Goal: Task Accomplishment & Management: Use online tool/utility

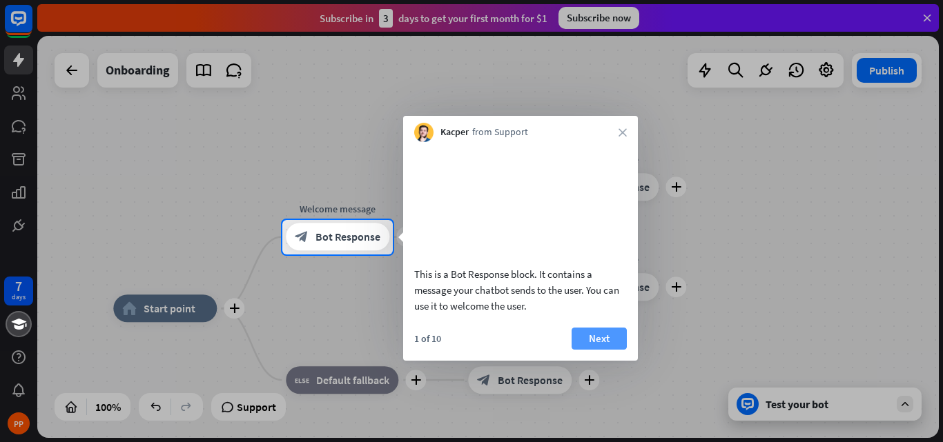
click at [597, 332] on button "Next" at bounding box center [598, 339] width 55 height 22
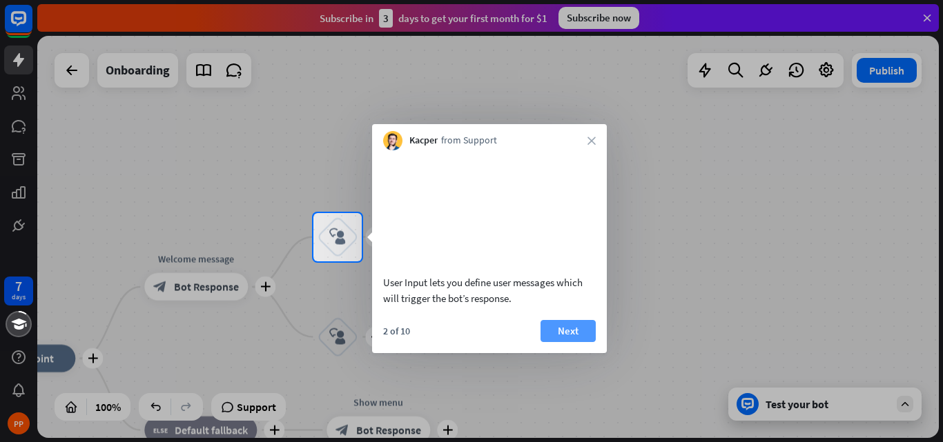
click at [573, 324] on button "Next" at bounding box center [567, 331] width 55 height 22
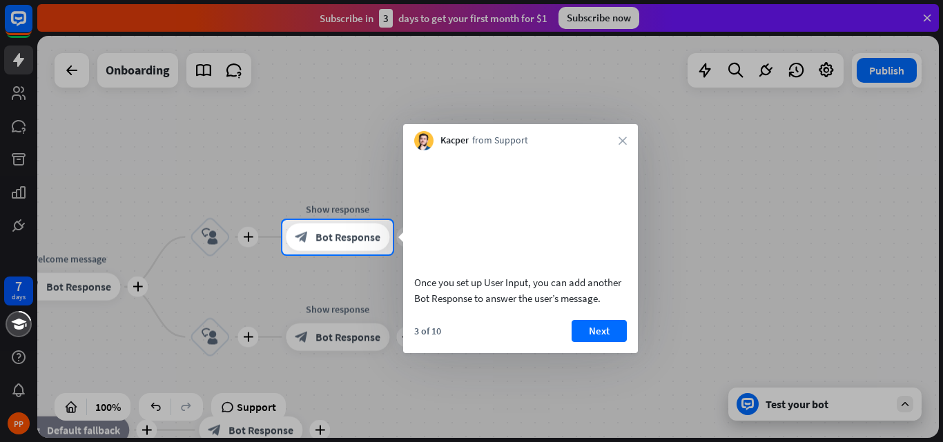
click at [596, 344] on div "3 of 10 Next" at bounding box center [520, 336] width 235 height 33
click at [596, 331] on button "Next" at bounding box center [598, 331] width 55 height 22
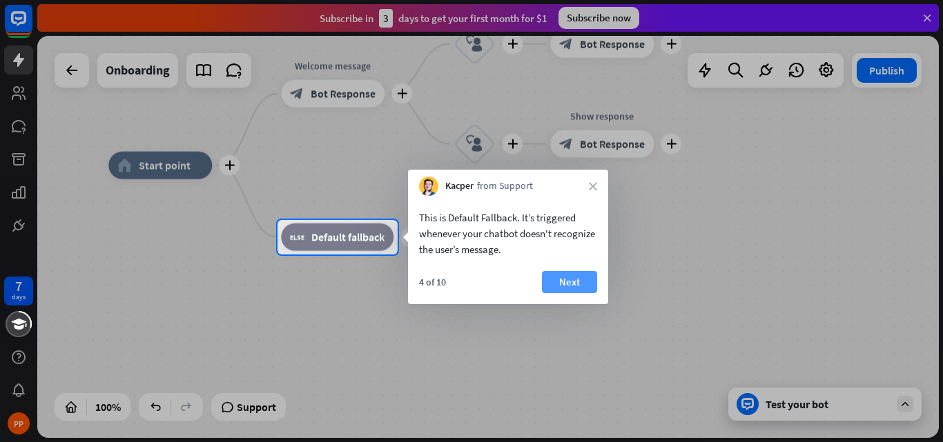
click at [580, 277] on button "Next" at bounding box center [569, 282] width 55 height 22
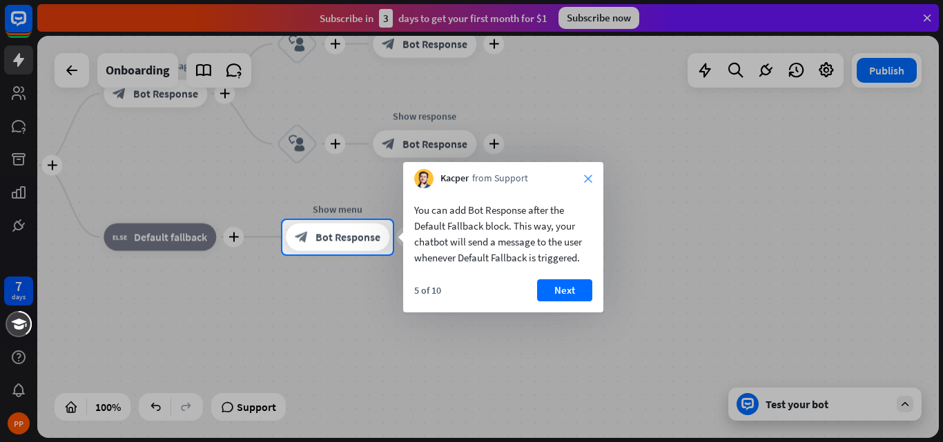
click at [591, 180] on icon "close" at bounding box center [588, 179] width 8 height 8
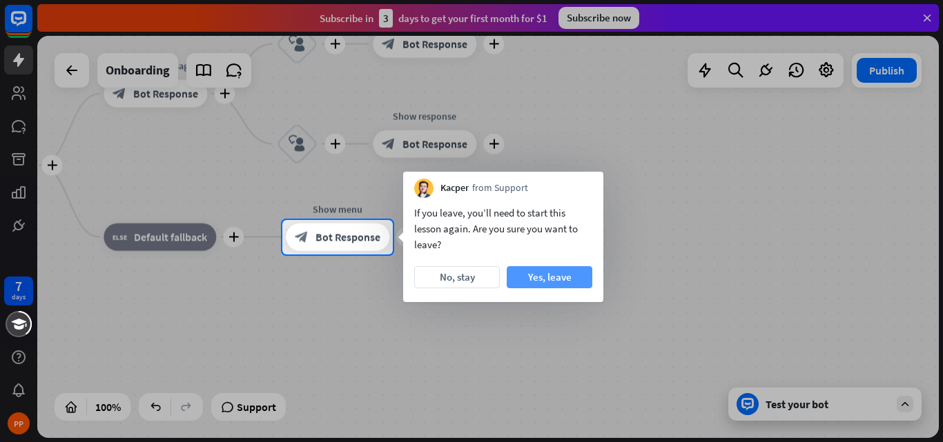
click at [565, 271] on button "Yes, leave" at bounding box center [550, 277] width 86 height 22
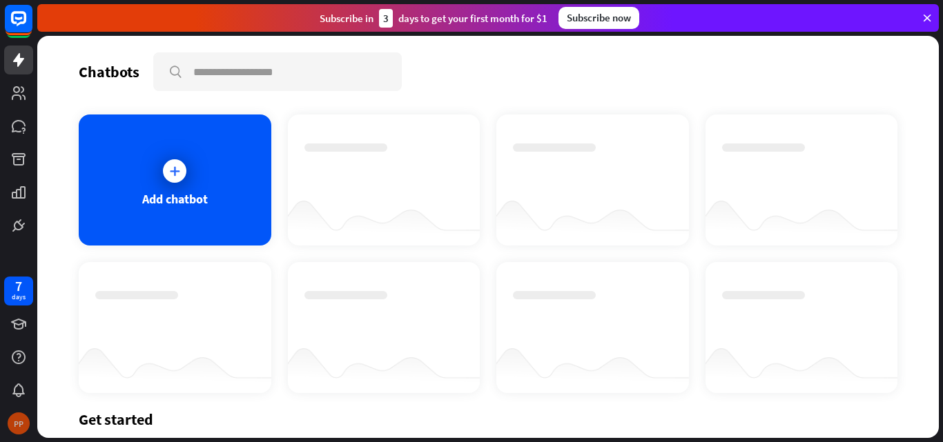
click at [19, 417] on div "PP" at bounding box center [19, 424] width 22 height 22
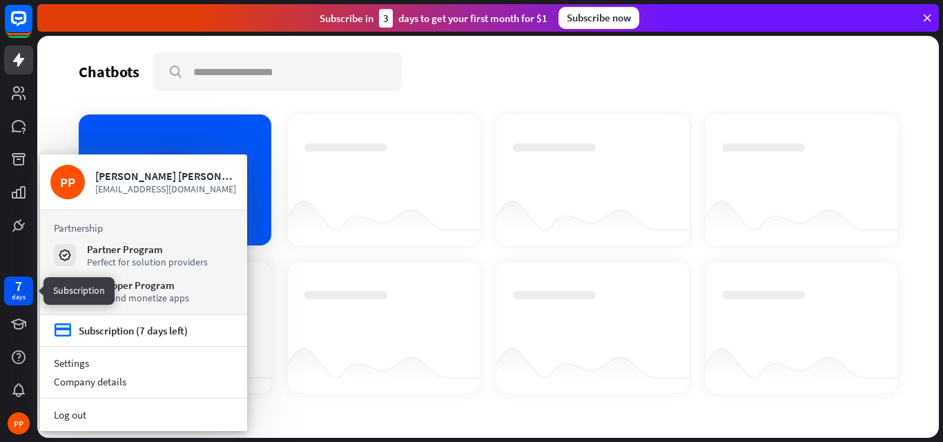
click at [15, 283] on div "7" at bounding box center [18, 286] width 7 height 12
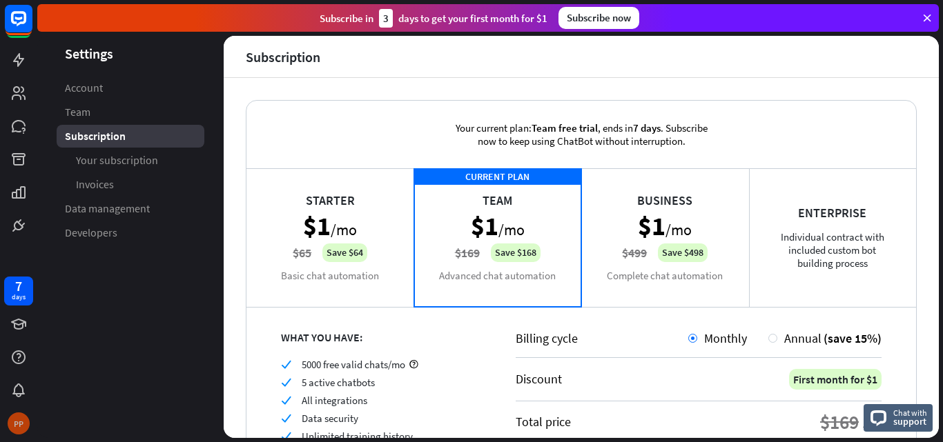
click at [13, 413] on div "PP" at bounding box center [19, 424] width 22 height 22
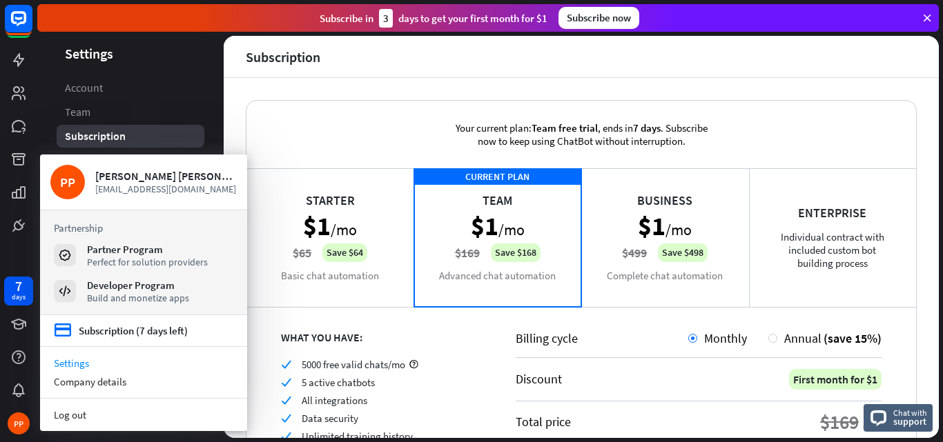
click at [160, 71] on aside "Settings Account Team Subscription Your subscription Invoices Data management D…" at bounding box center [130, 237] width 186 height 402
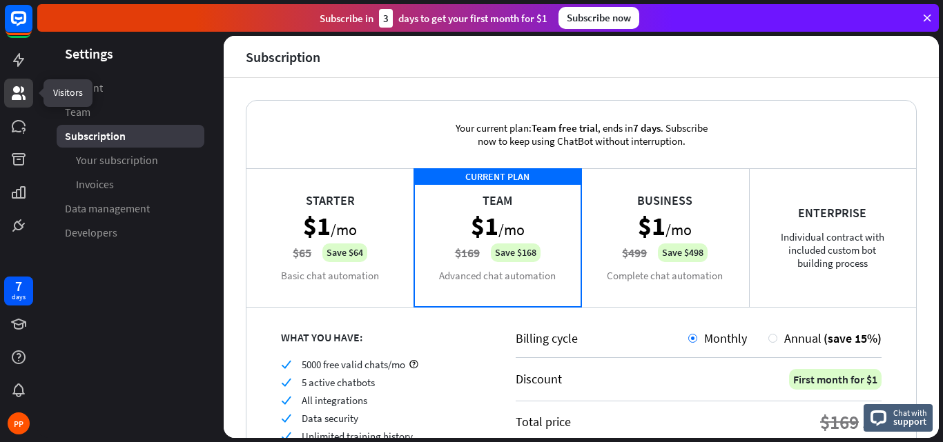
click at [23, 97] on icon at bounding box center [19, 93] width 14 height 14
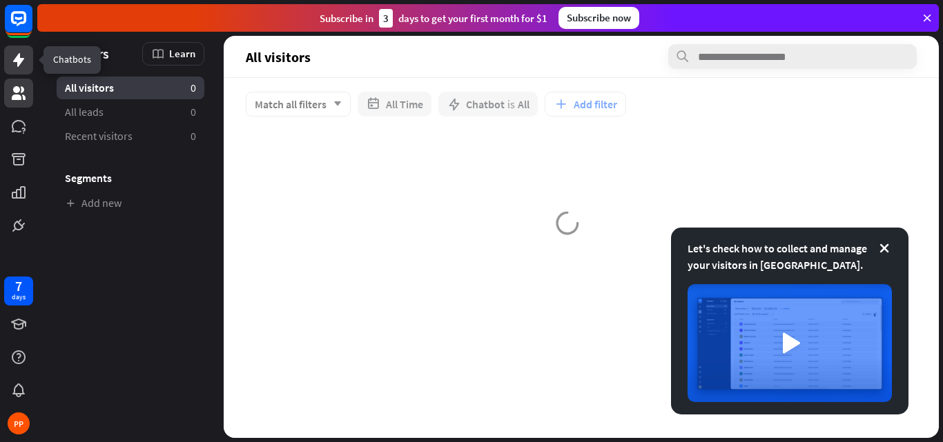
click at [18, 61] on icon at bounding box center [18, 60] width 11 height 14
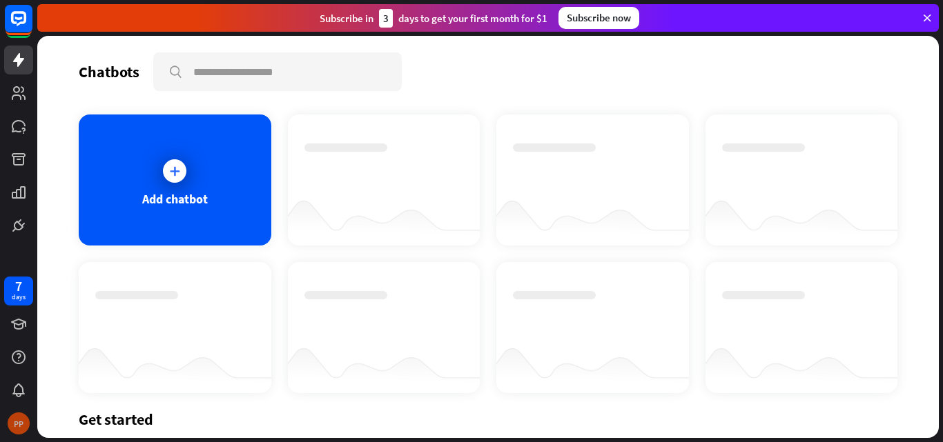
click at [17, 423] on div "PP" at bounding box center [19, 424] width 22 height 22
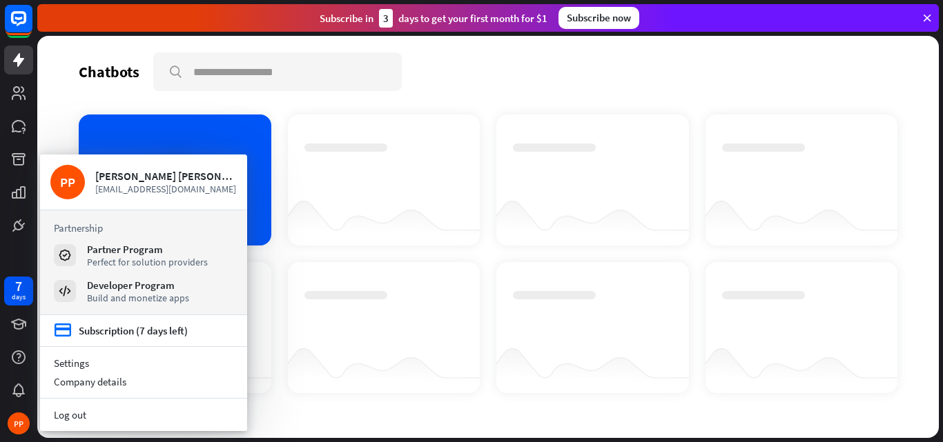
click at [426, 83] on div "Chatbots search" at bounding box center [488, 71] width 818 height 39
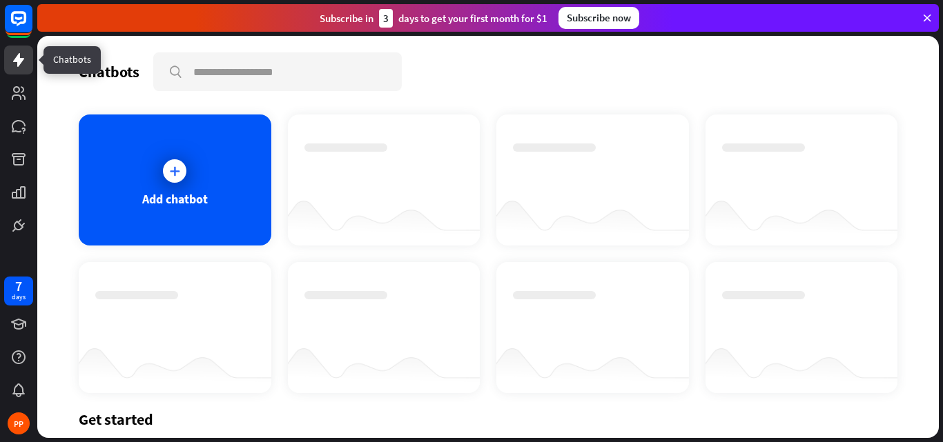
click at [23, 58] on icon at bounding box center [18, 60] width 17 height 17
click at [9, 88] on link at bounding box center [18, 93] width 29 height 29
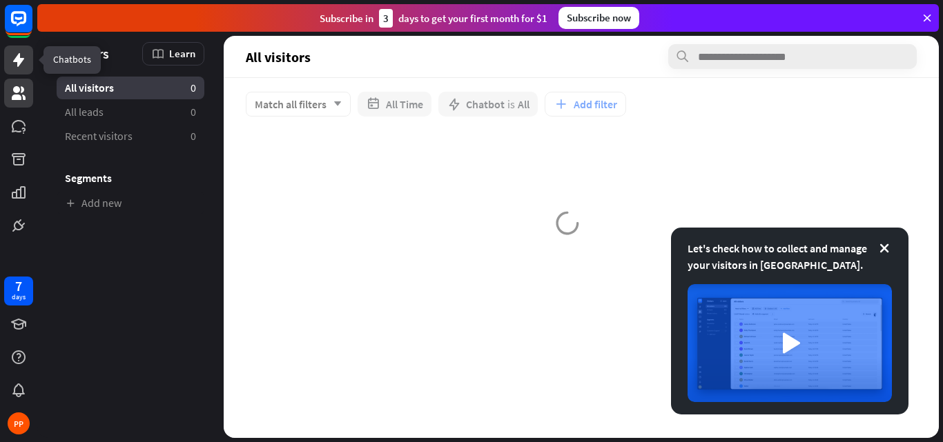
click at [12, 59] on icon at bounding box center [18, 60] width 17 height 17
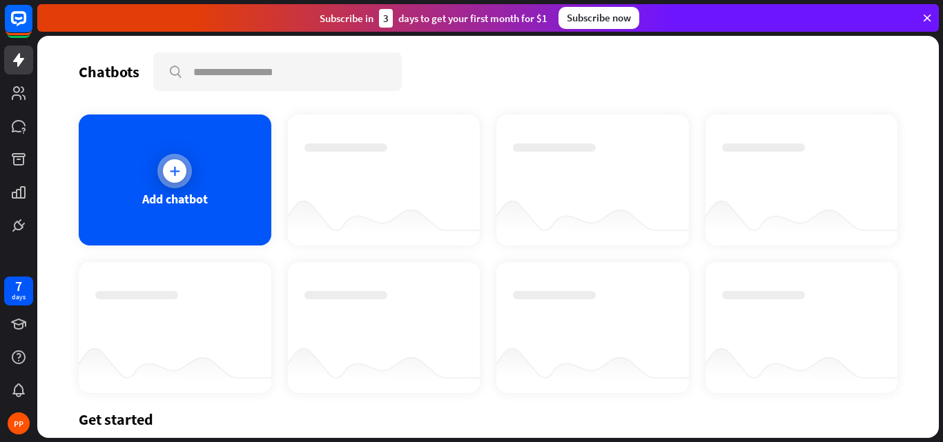
click at [150, 179] on div "Add chatbot" at bounding box center [175, 180] width 193 height 131
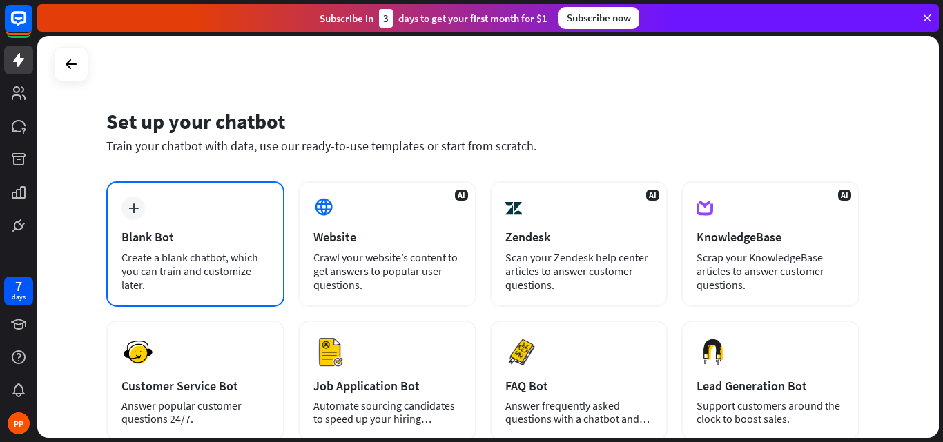
scroll to position [104, 0]
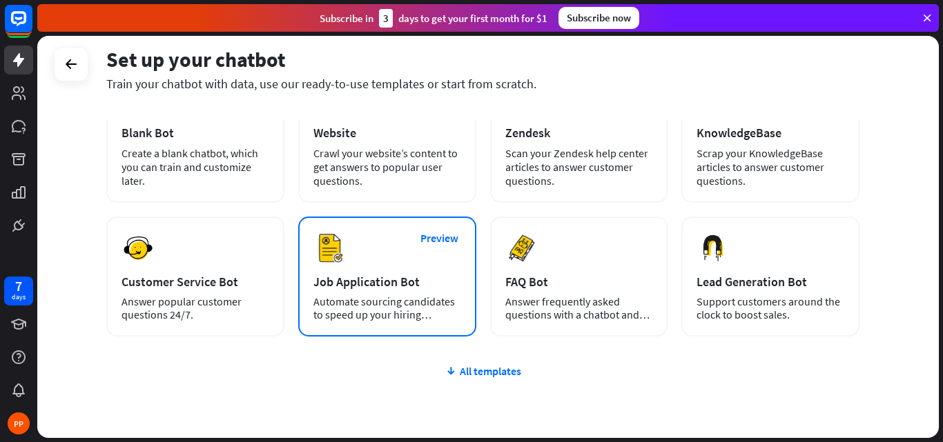
click at [390, 279] on div "Job Application Bot" at bounding box center [387, 282] width 148 height 16
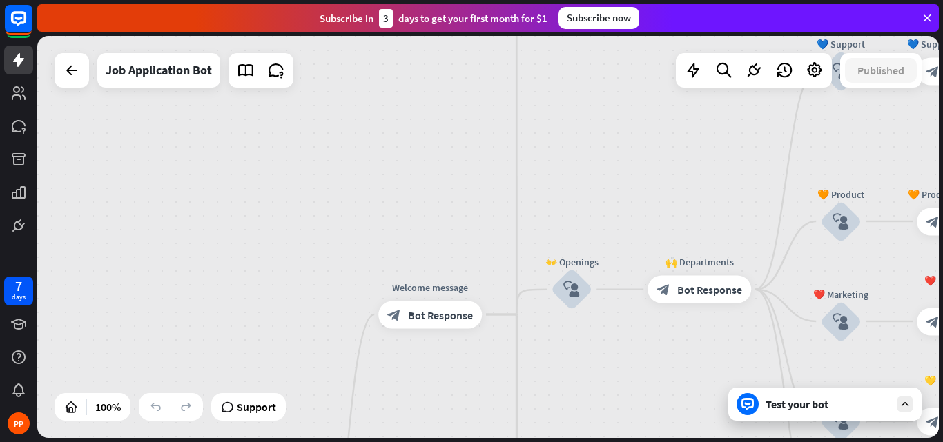
click at [823, 400] on div "Test your bot" at bounding box center [827, 404] width 124 height 14
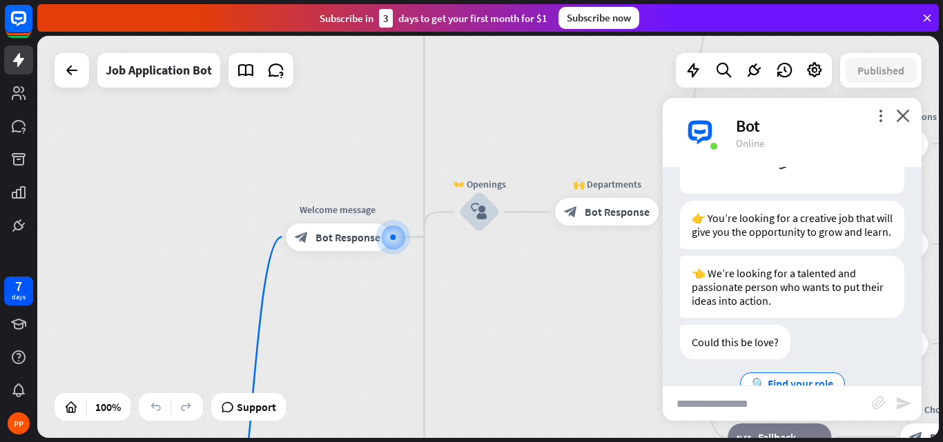
scroll to position [235, 0]
